Goal: Task Accomplishment & Management: Complete application form

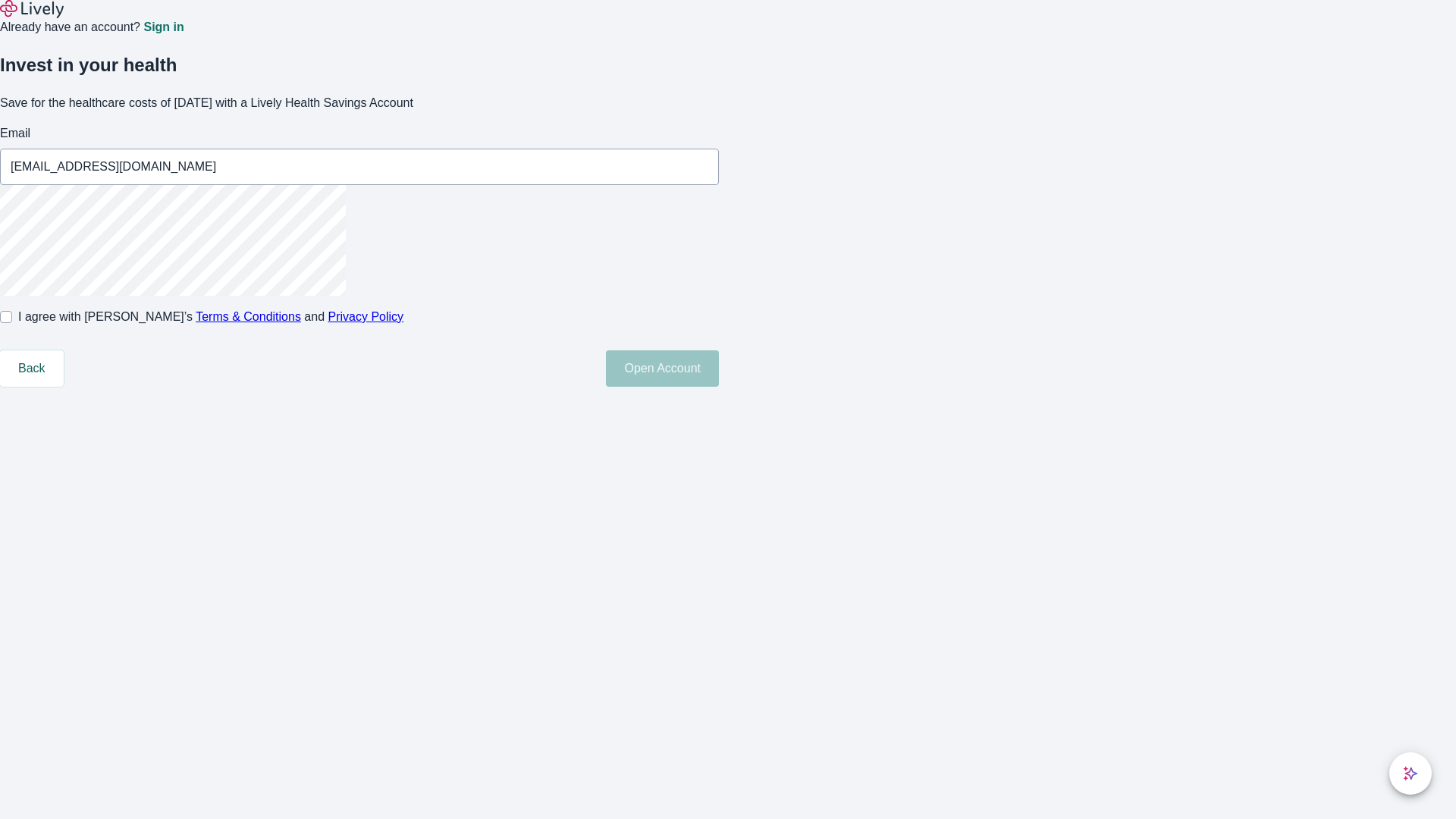
click at [12, 323] on input "I agree with Lively’s Terms & Conditions and Privacy Policy" at bounding box center [6, 317] width 12 height 12
checkbox input "true"
click at [719, 387] on button "Open Account" at bounding box center [663, 368] width 113 height 37
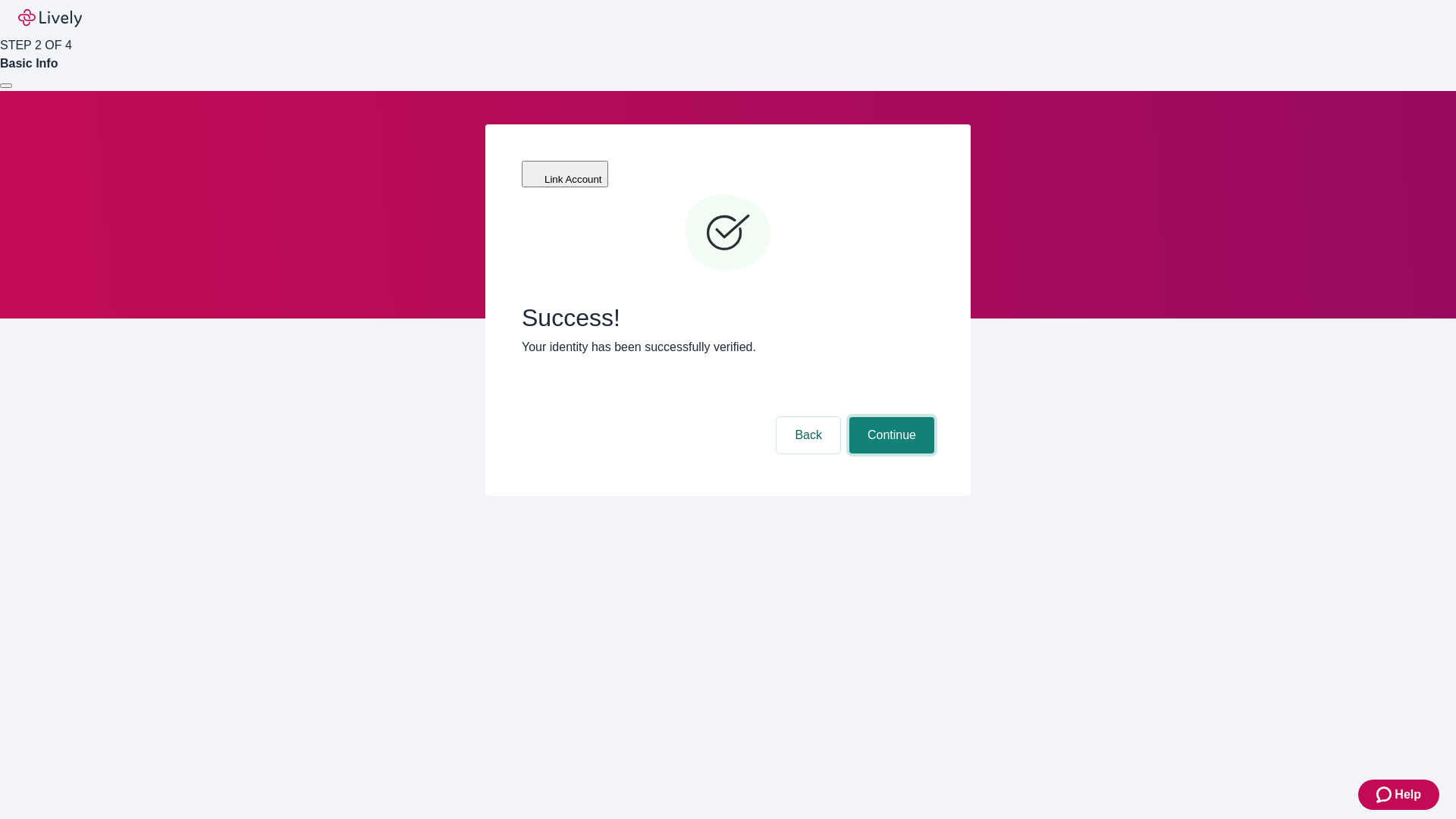
click at [890, 417] on button "Continue" at bounding box center [892, 435] width 85 height 37
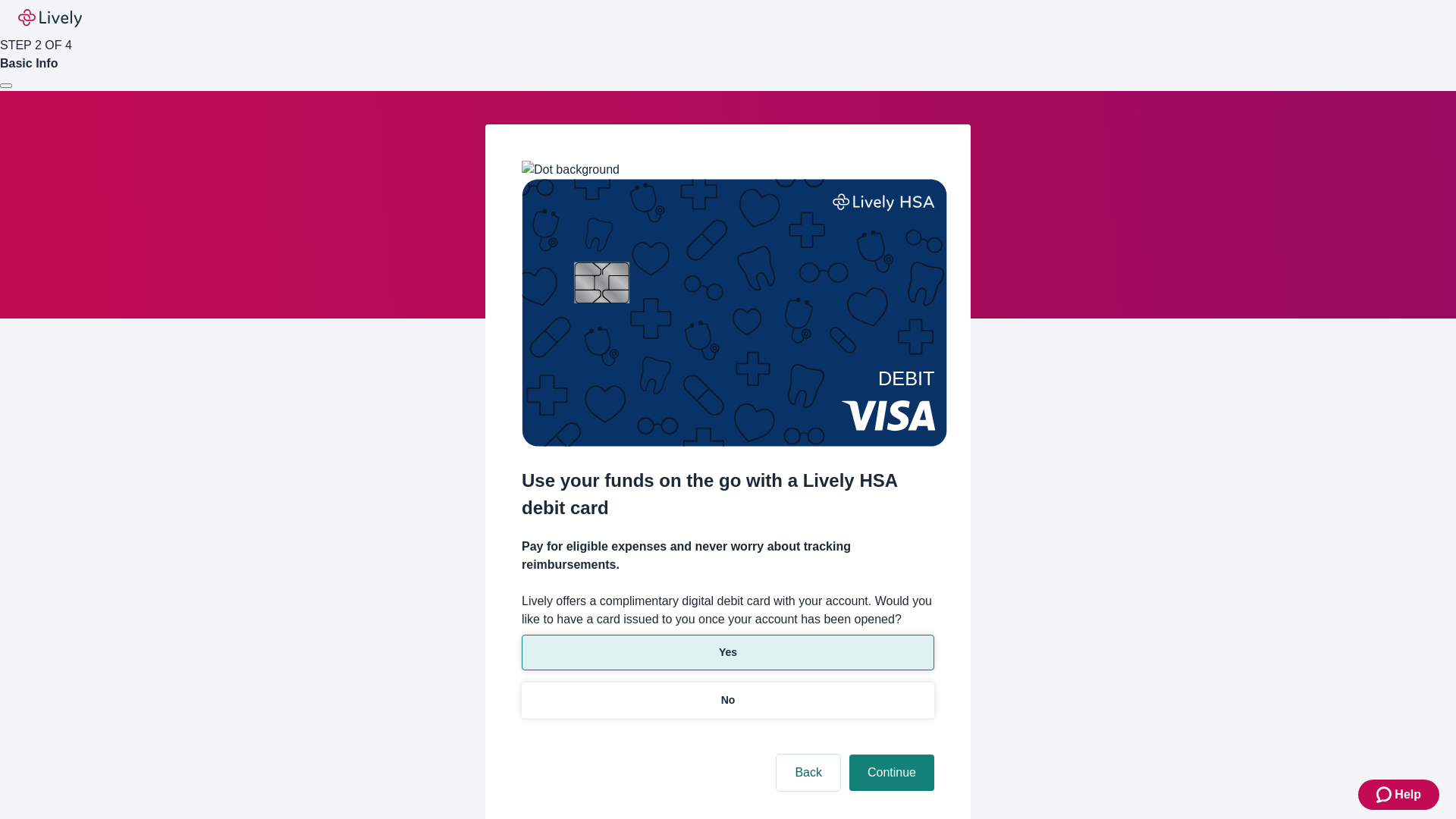
click at [728, 645] on p "Yes" at bounding box center [728, 652] width 18 height 16
click at [890, 755] on button "Continue" at bounding box center [892, 773] width 85 height 37
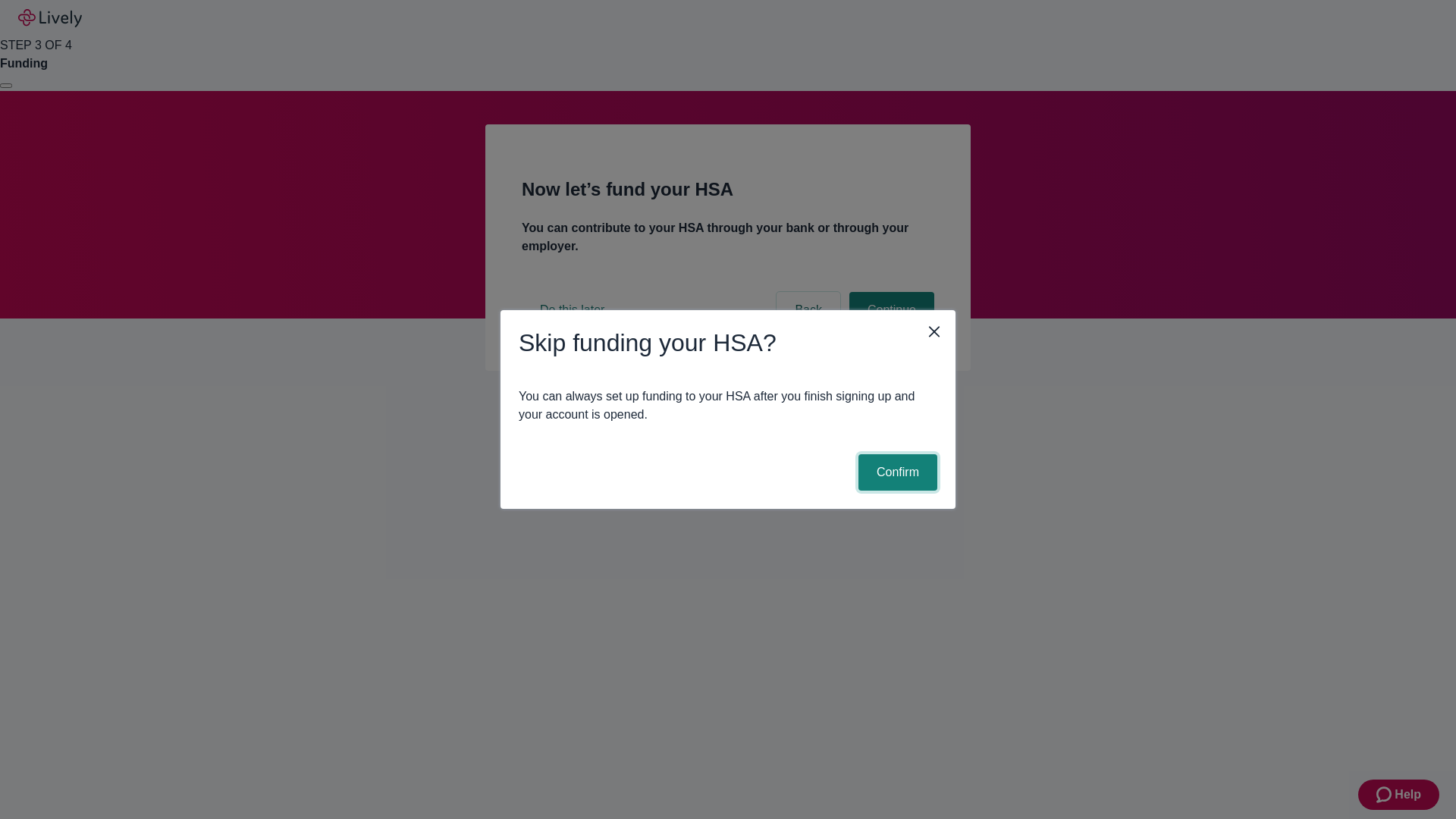
click at [896, 472] on button "Confirm" at bounding box center [898, 472] width 79 height 37
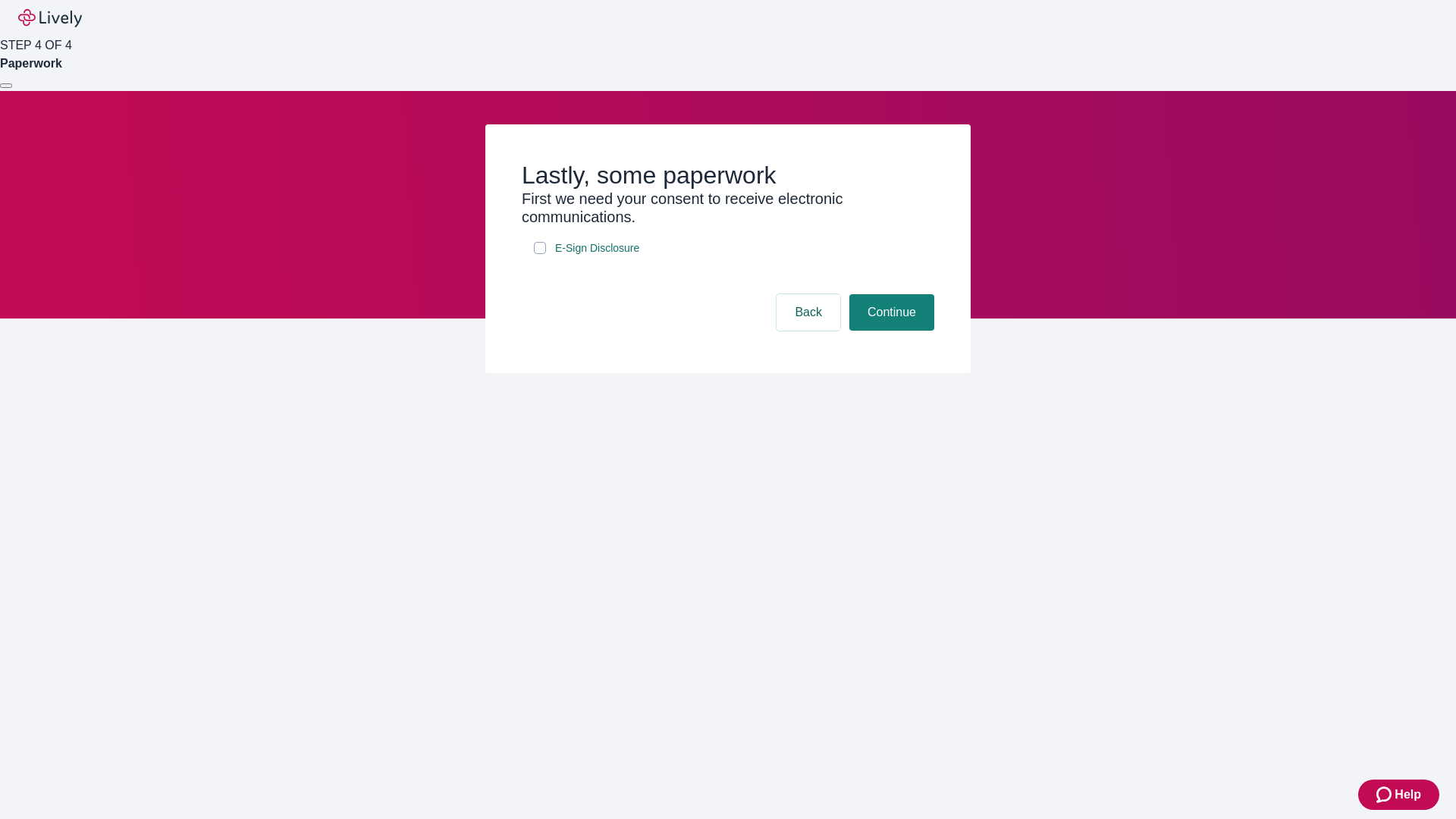
click at [540, 254] on input "E-Sign Disclosure" at bounding box center [540, 248] width 12 height 12
checkbox input "true"
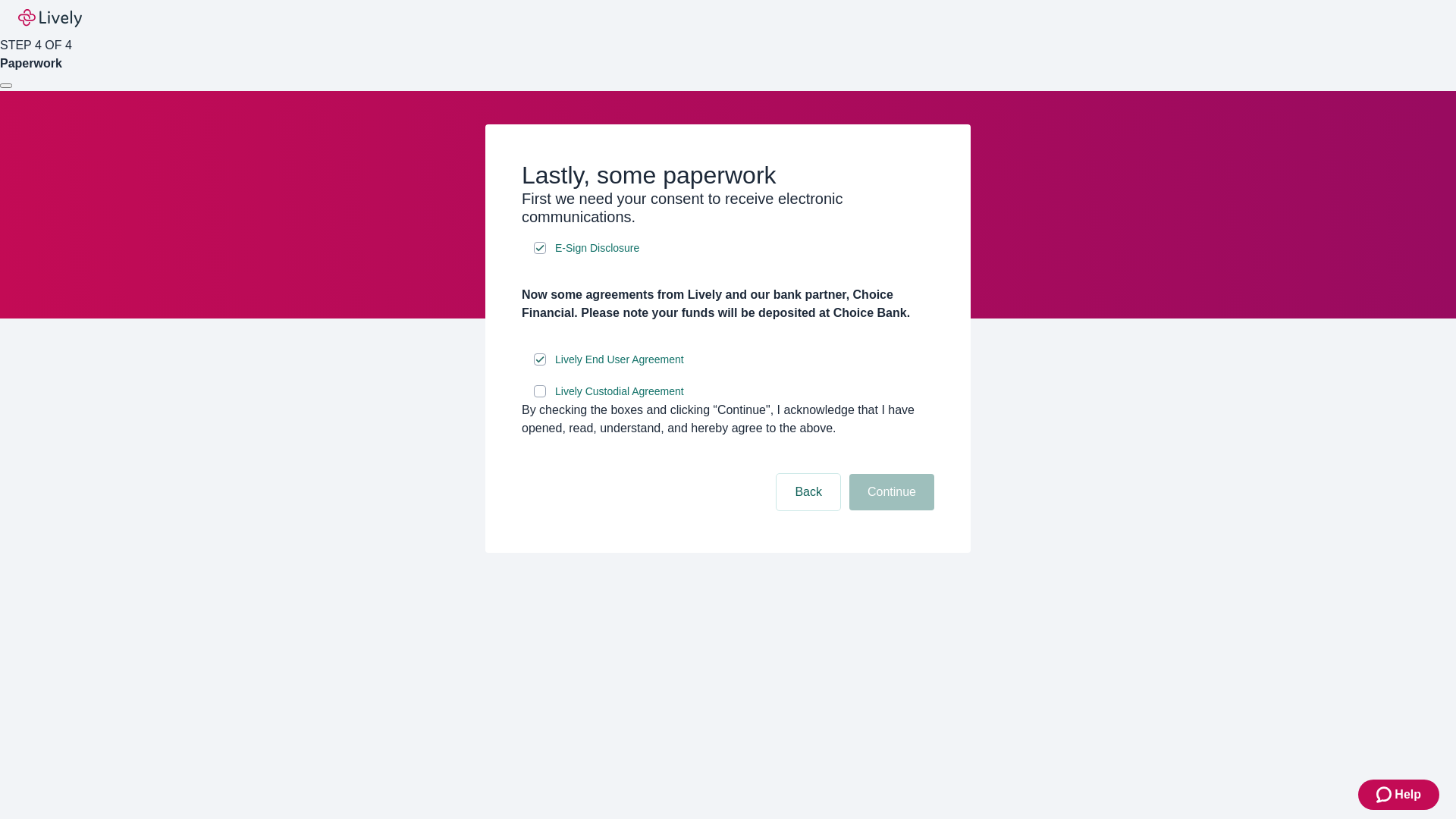
click at [540, 397] on input "Lively Custodial Agreement" at bounding box center [540, 391] width 12 height 12
checkbox input "true"
click at [890, 511] on button "Continue" at bounding box center [892, 492] width 85 height 37
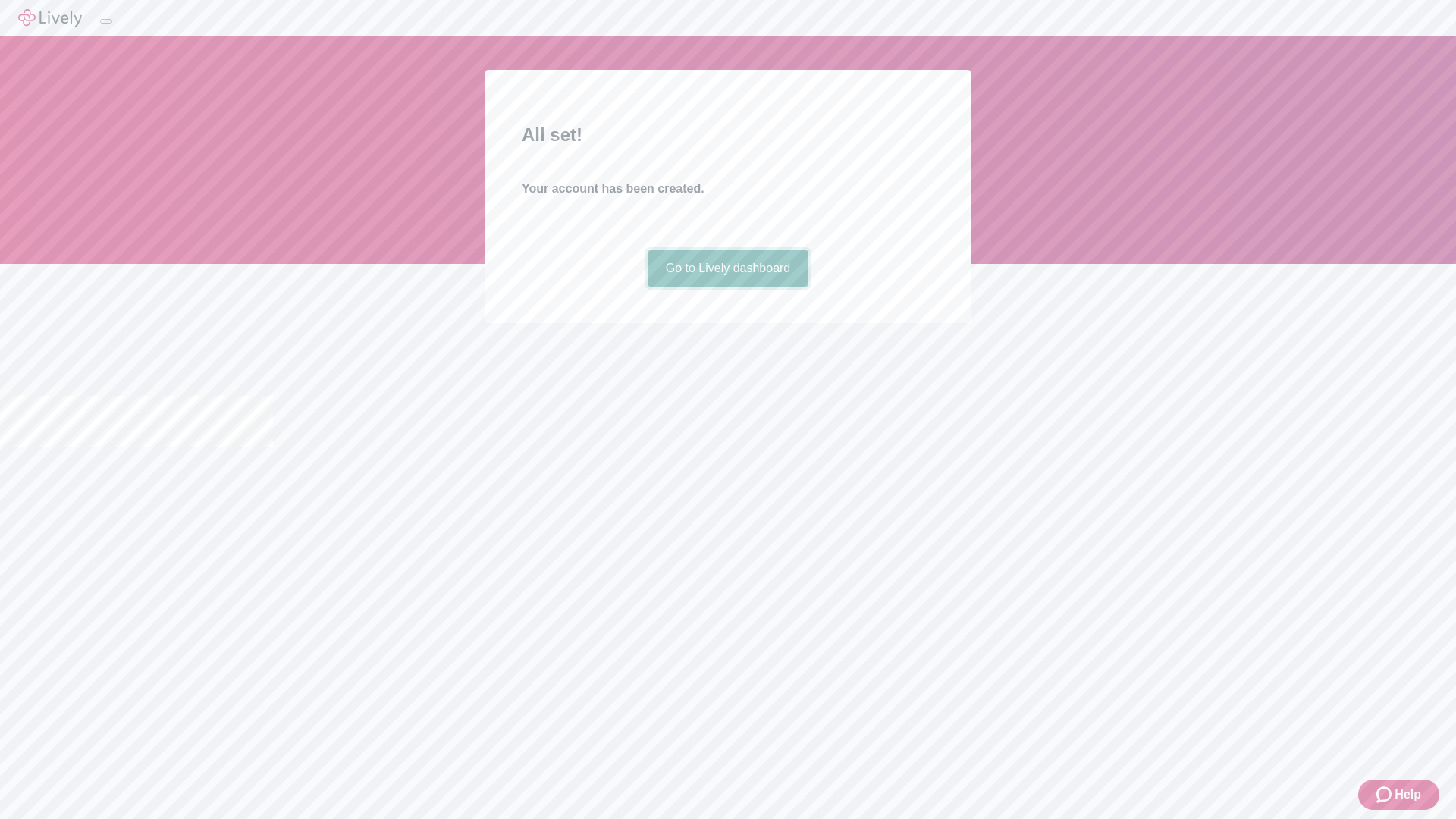
click at [728, 287] on link "Go to Lively dashboard" at bounding box center [728, 268] width 161 height 37
